Goal: Task Accomplishment & Management: Manage account settings

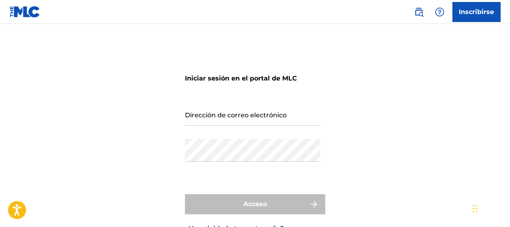
click at [239, 107] on input "Dirección de correo electrónico" at bounding box center [252, 114] width 135 height 23
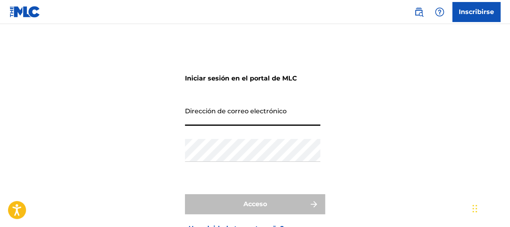
type input "[EMAIL_ADDRESS][DOMAIN_NAME]"
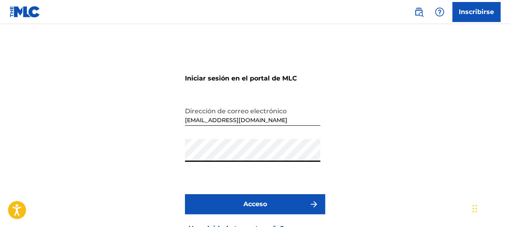
click at [185, 194] on button "Acceso" at bounding box center [255, 204] width 140 height 20
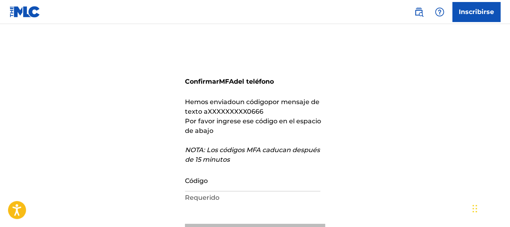
click at [253, 198] on p "Requerido" at bounding box center [252, 198] width 135 height 10
click at [252, 204] on form "Confirmar MFA del teléfono Hemos enviado un código por mensaje de texto a XXXXX…" at bounding box center [255, 160] width 140 height 232
click at [251, 199] on p "Requerido" at bounding box center [252, 198] width 135 height 10
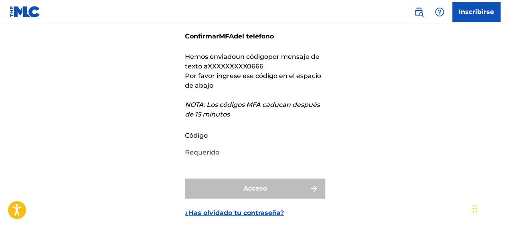
scroll to position [87, 0]
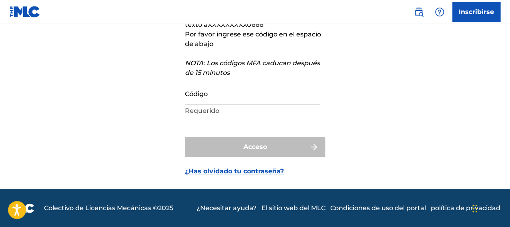
click at [228, 110] on p "Requerido" at bounding box center [252, 111] width 135 height 10
click at [221, 91] on input "Código" at bounding box center [252, 93] width 135 height 23
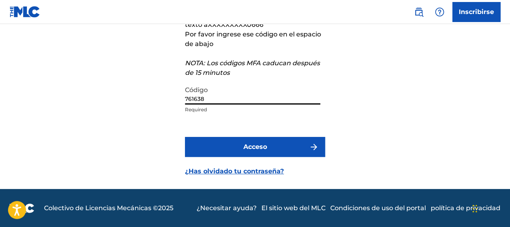
type input "761638"
click at [185, 137] on button "Acceso" at bounding box center [255, 147] width 140 height 20
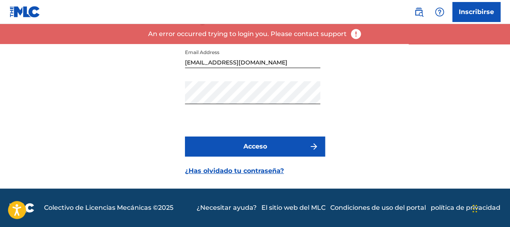
scroll to position [57, 0]
